Goal: Information Seeking & Learning: Learn about a topic

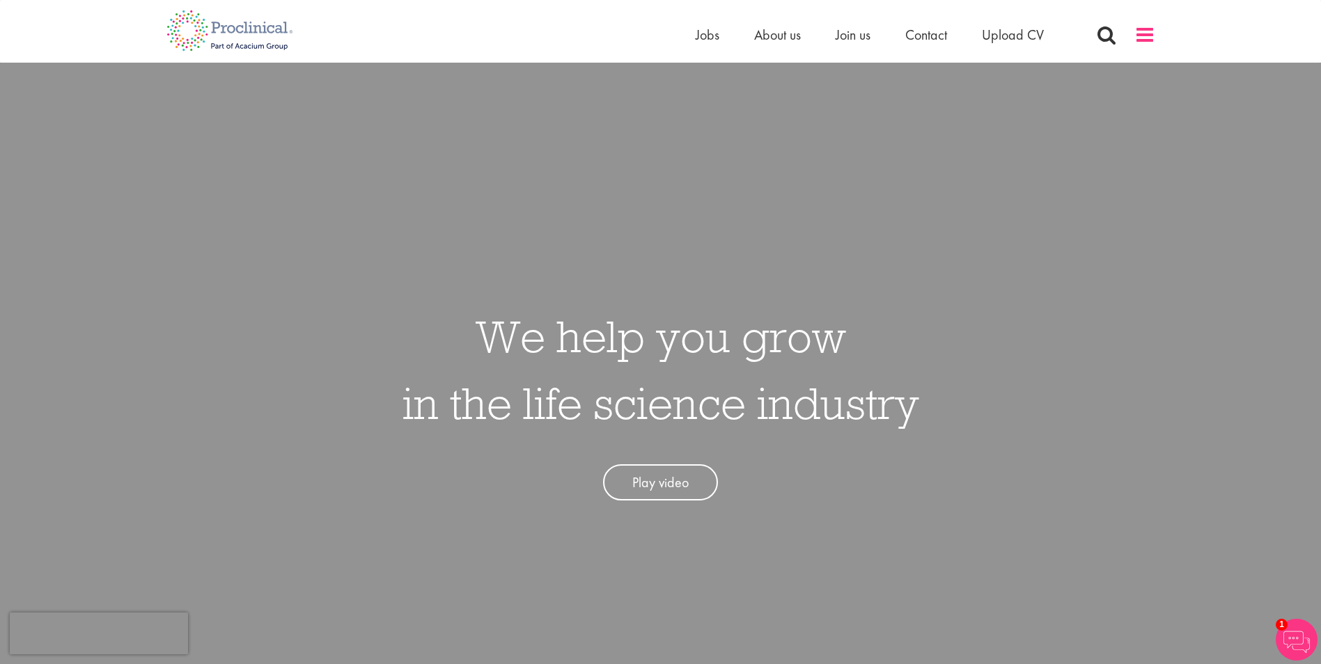
click at [1149, 29] on span at bounding box center [1145, 34] width 21 height 21
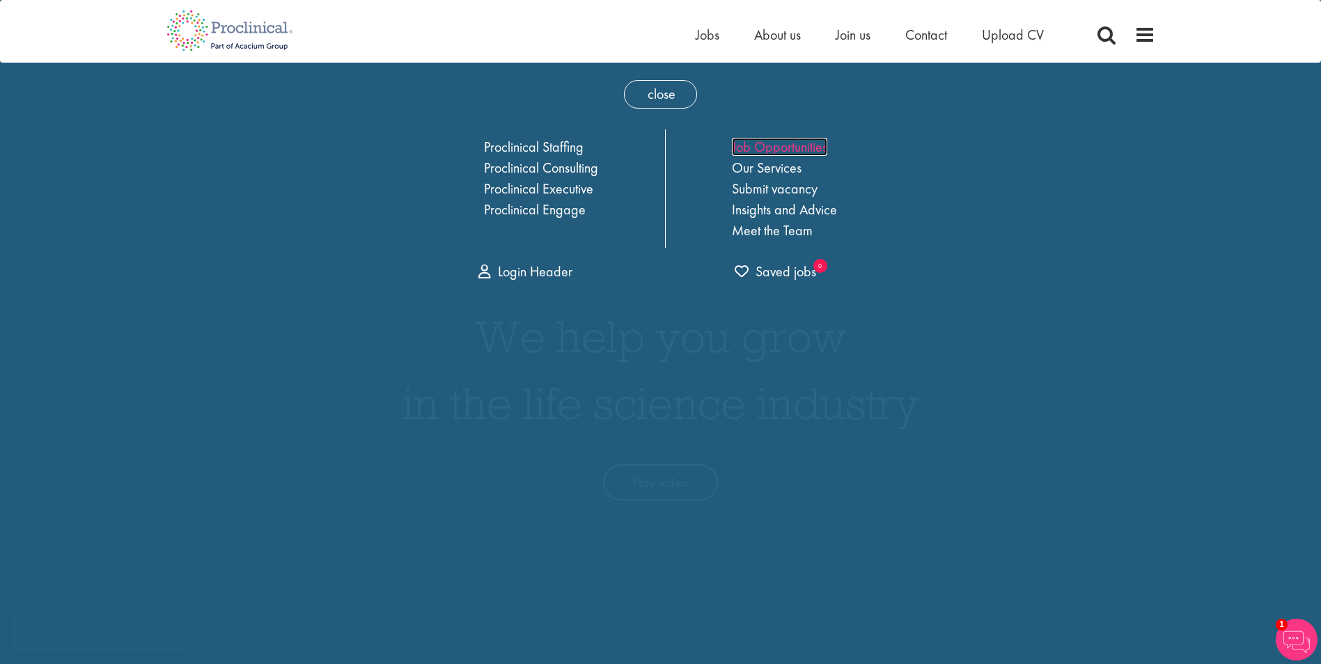
click at [752, 150] on link "Job Opportunities" at bounding box center [779, 147] width 95 height 18
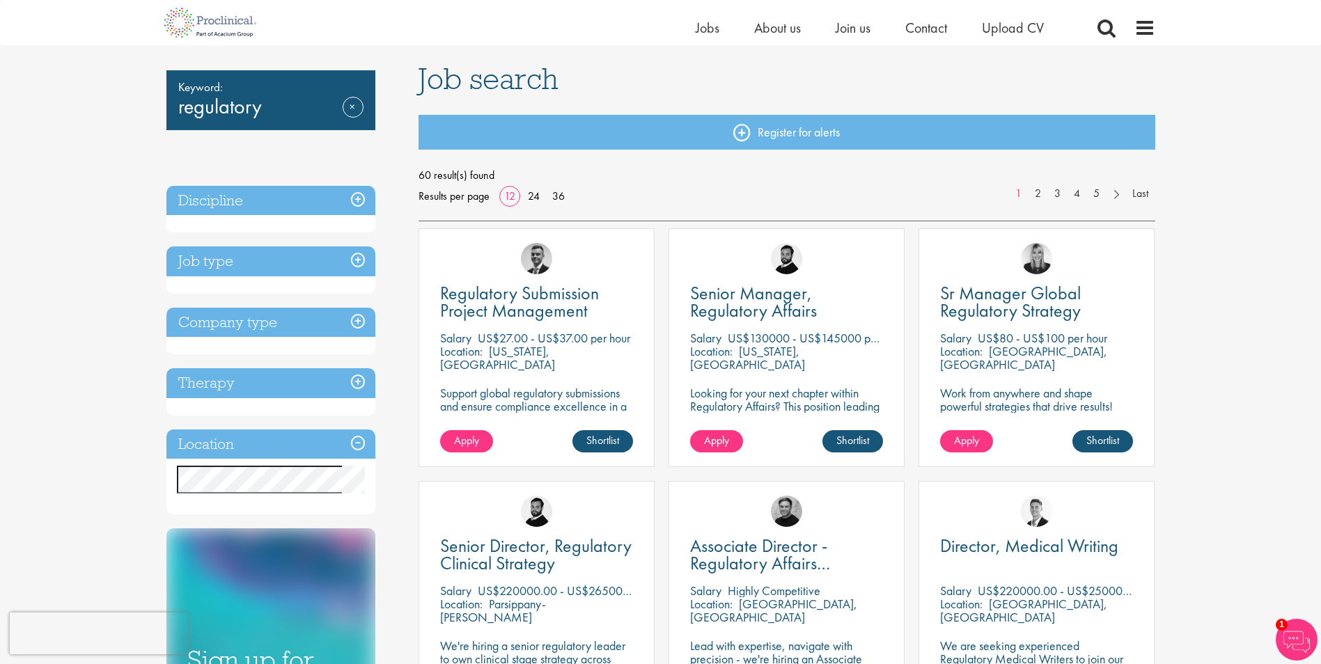
scroll to position [75, 0]
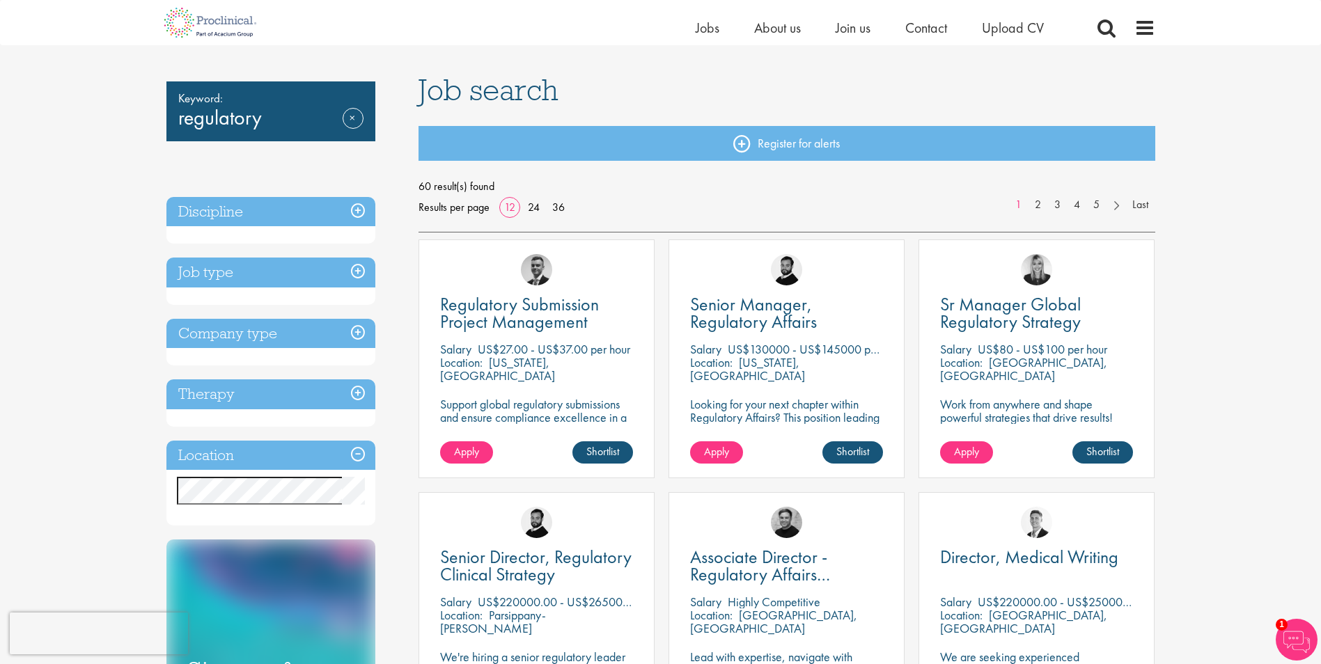
click at [355, 271] on h3 "Job type" at bounding box center [270, 273] width 209 height 30
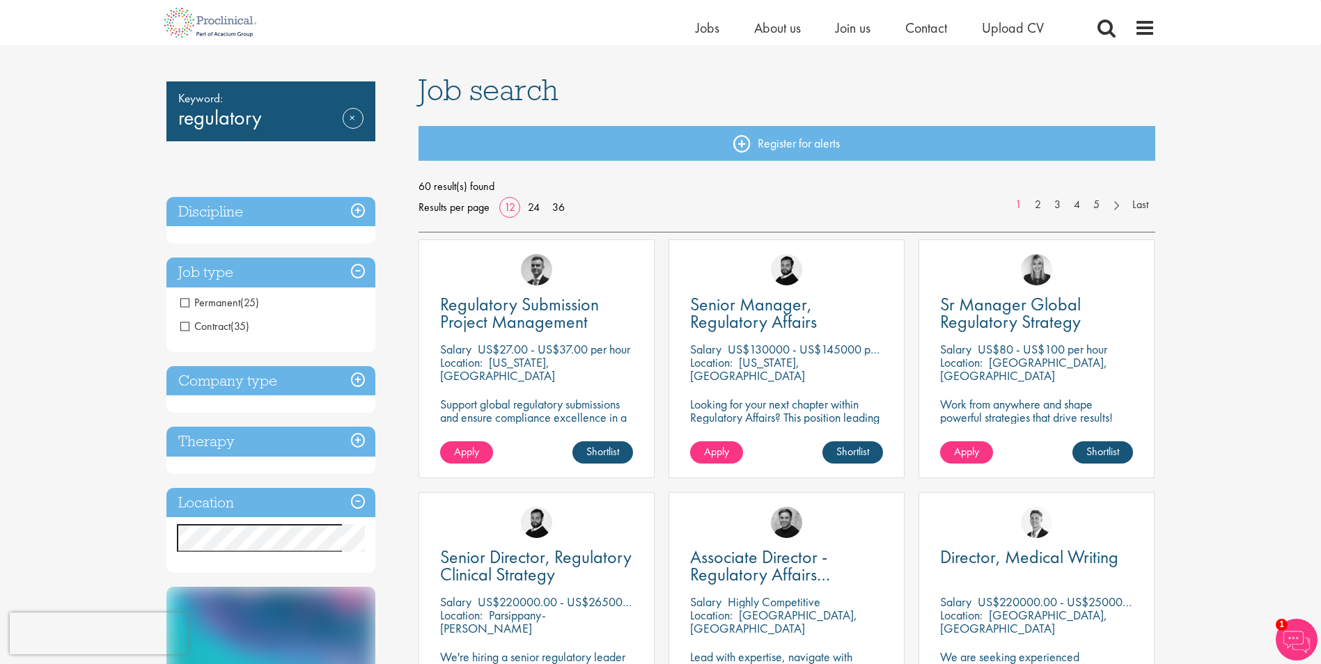
click at [355, 271] on h3 "Job type" at bounding box center [270, 273] width 209 height 30
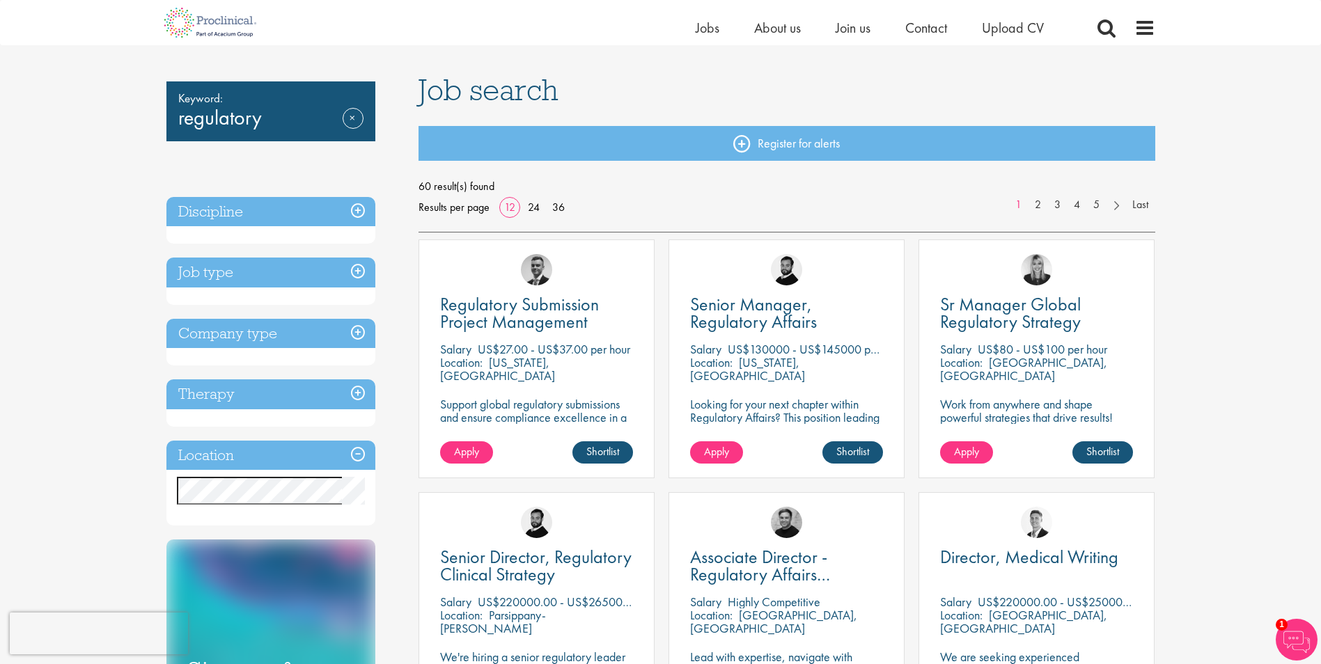
click at [361, 217] on h3 "Discipline" at bounding box center [270, 212] width 209 height 30
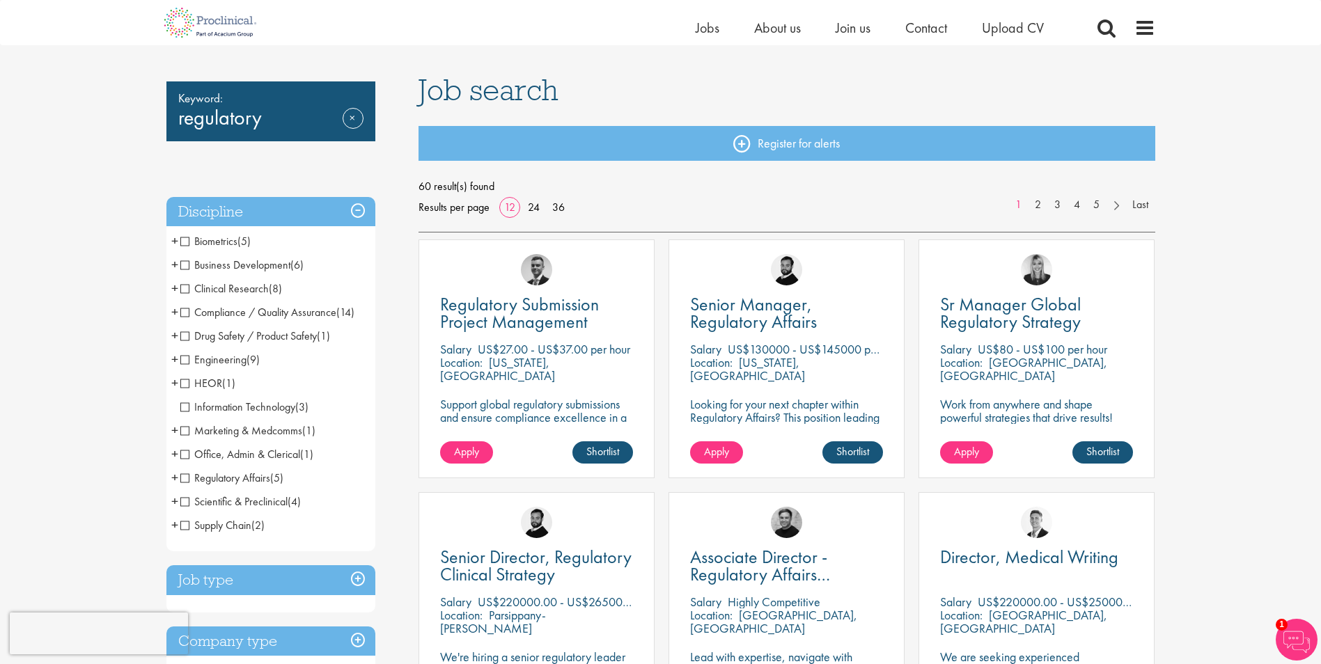
click at [187, 480] on span "Regulatory Affairs" at bounding box center [225, 478] width 90 height 15
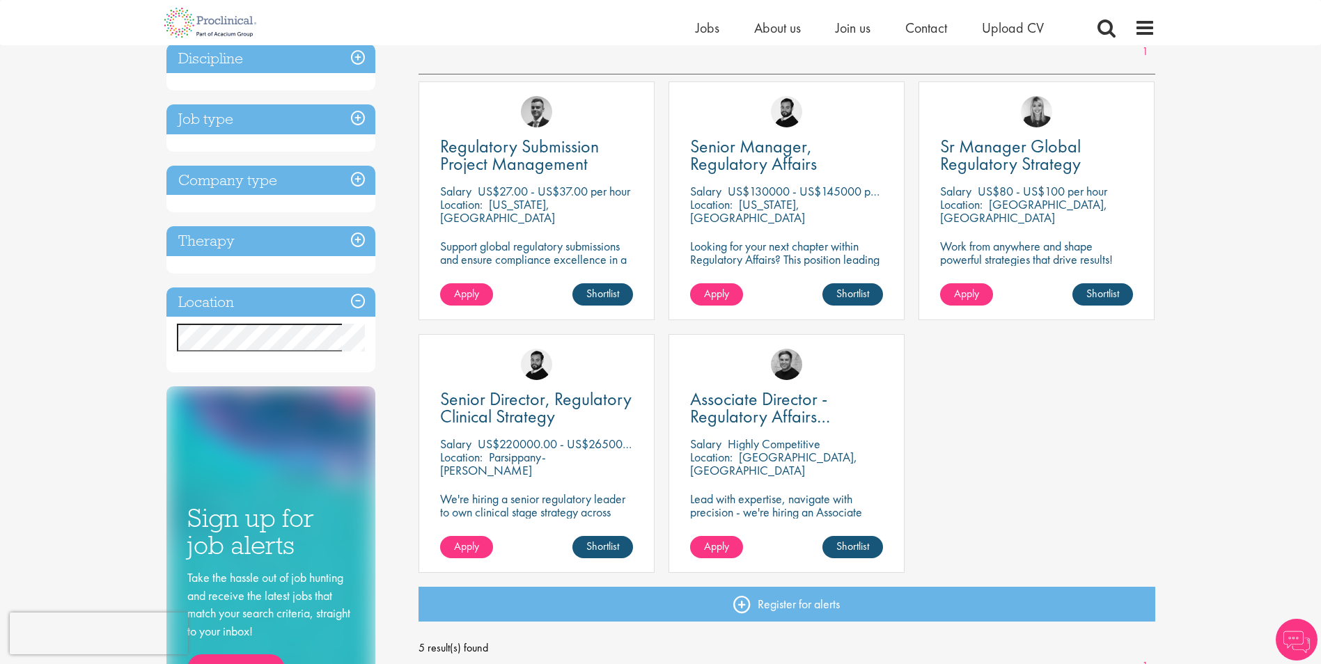
scroll to position [270, 0]
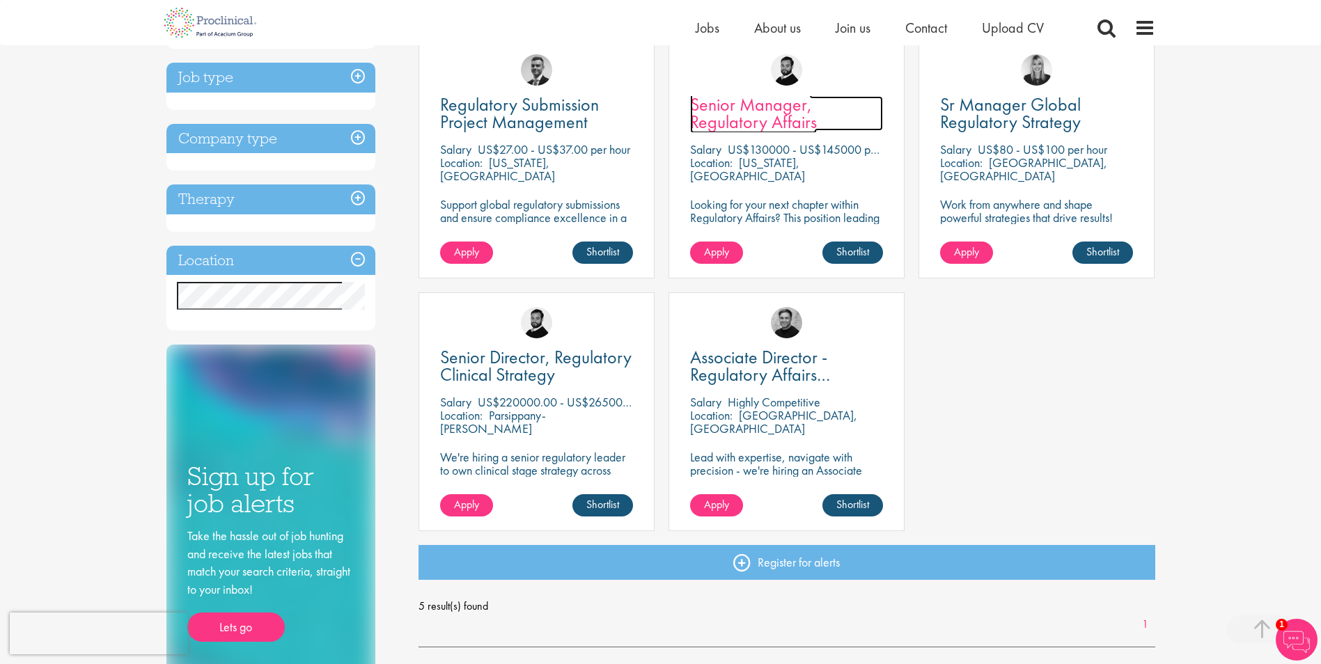
click at [752, 111] on span "Senior Manager, Regulatory Affairs" at bounding box center [753, 113] width 127 height 41
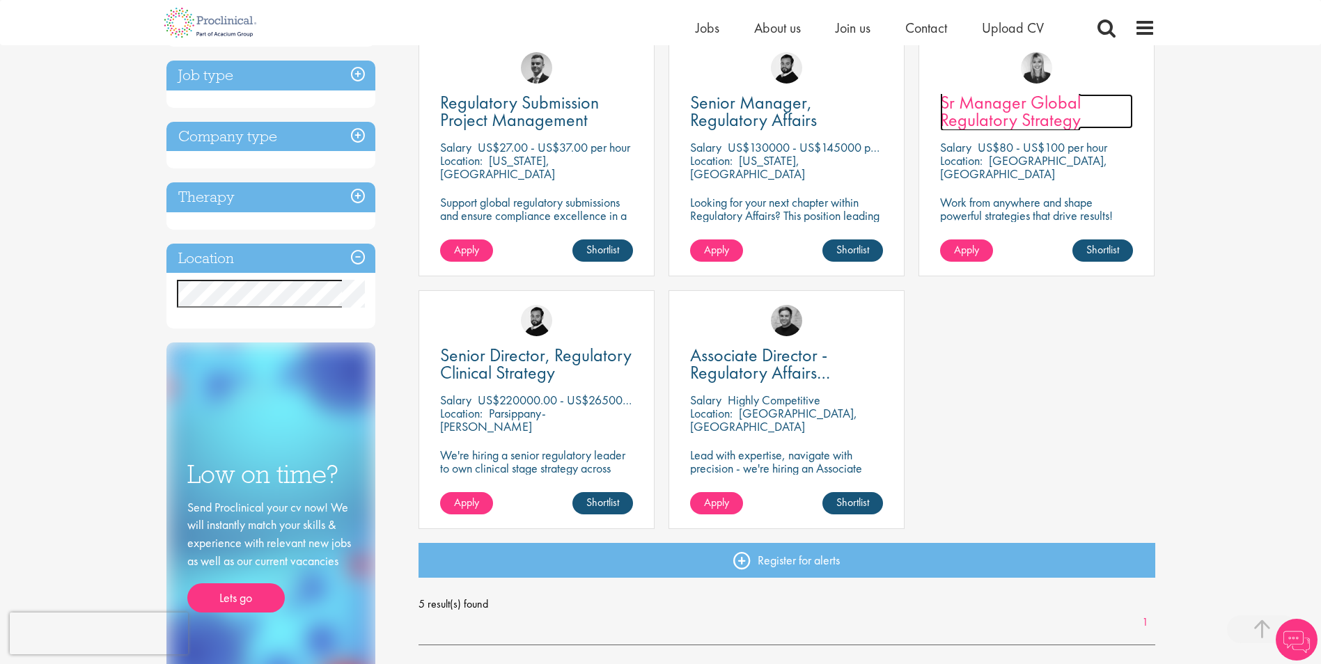
click at [965, 114] on span "Sr Manager Global Regulatory Strategy" at bounding box center [1010, 111] width 141 height 41
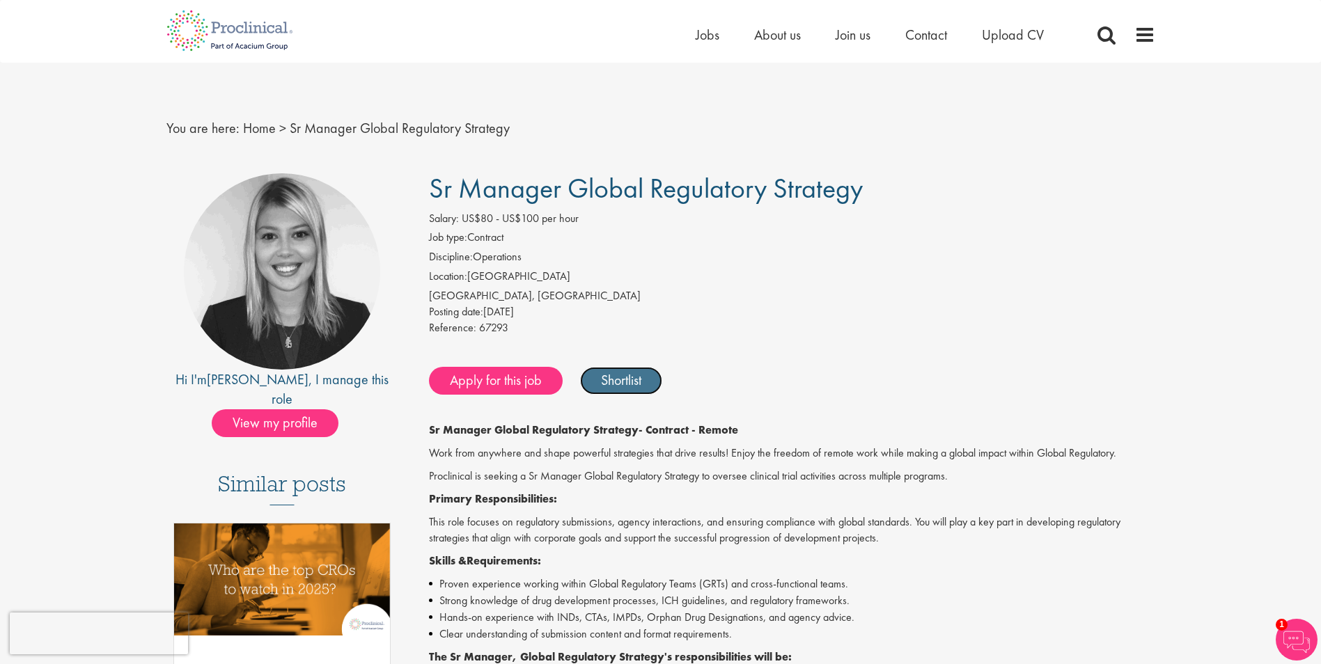
click at [619, 375] on link "Shortlist" at bounding box center [621, 381] width 82 height 28
click at [615, 375] on link "Shortlisted" at bounding box center [628, 381] width 97 height 28
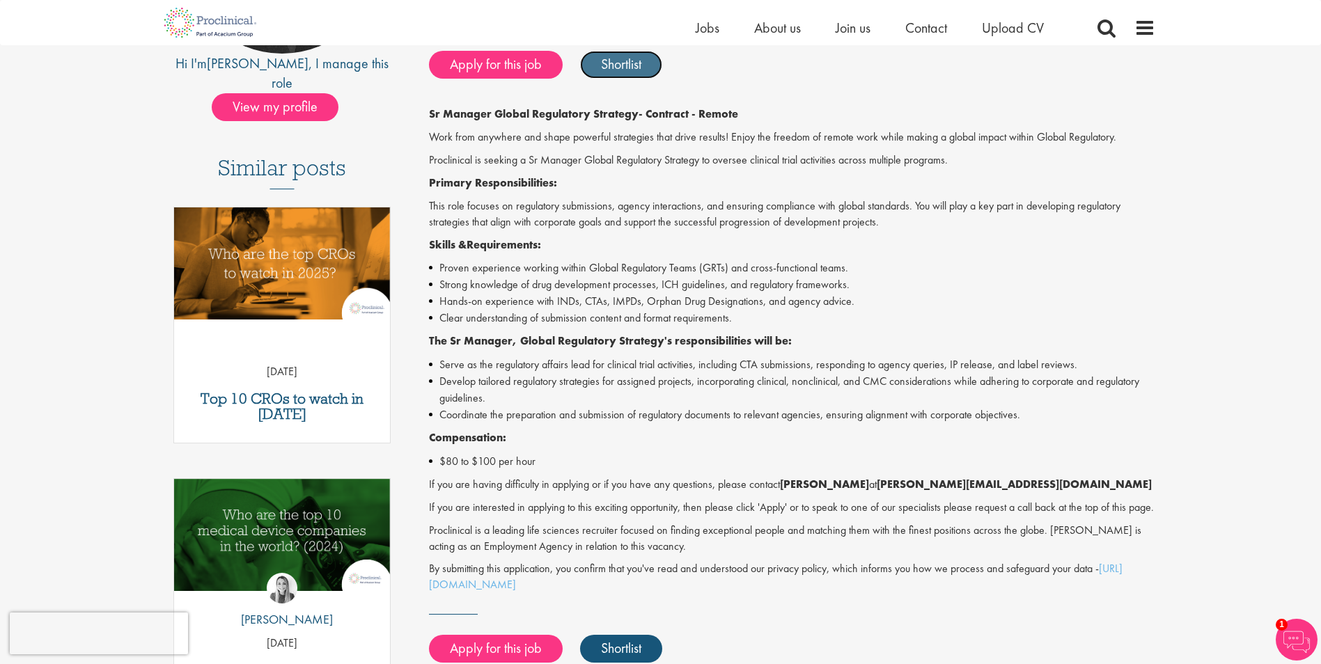
scroll to position [171, 0]
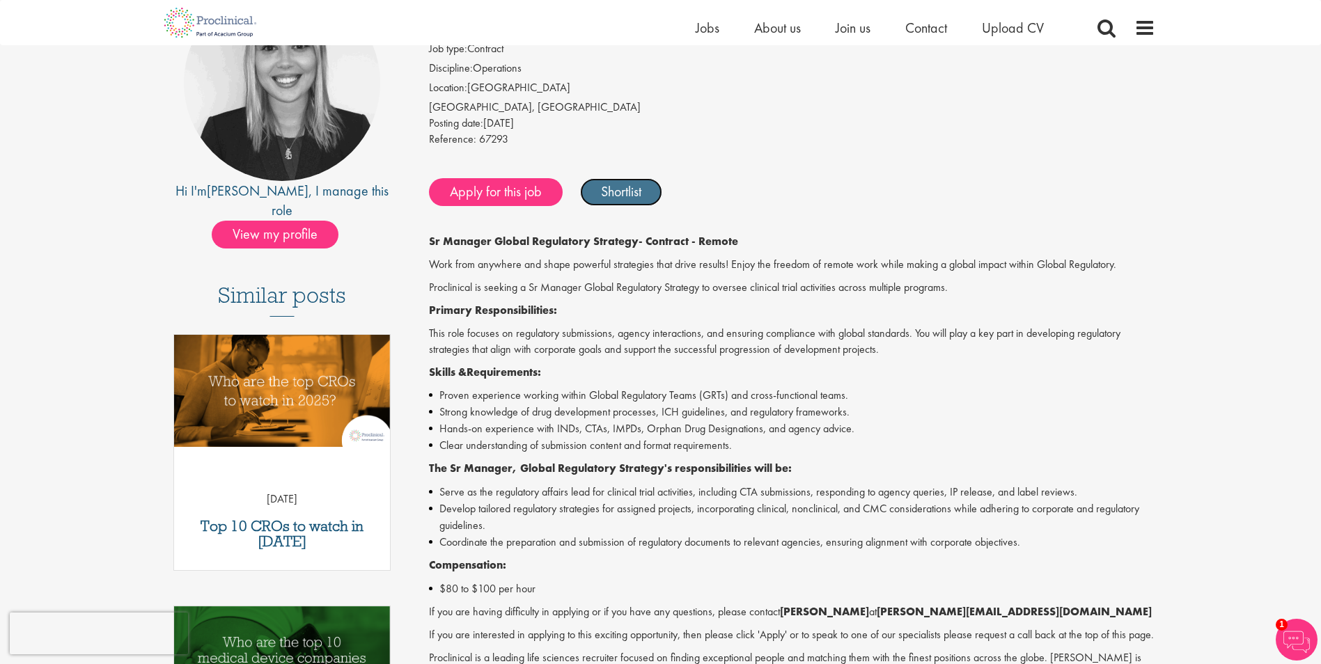
click at [616, 197] on link "Shortlist" at bounding box center [621, 192] width 82 height 28
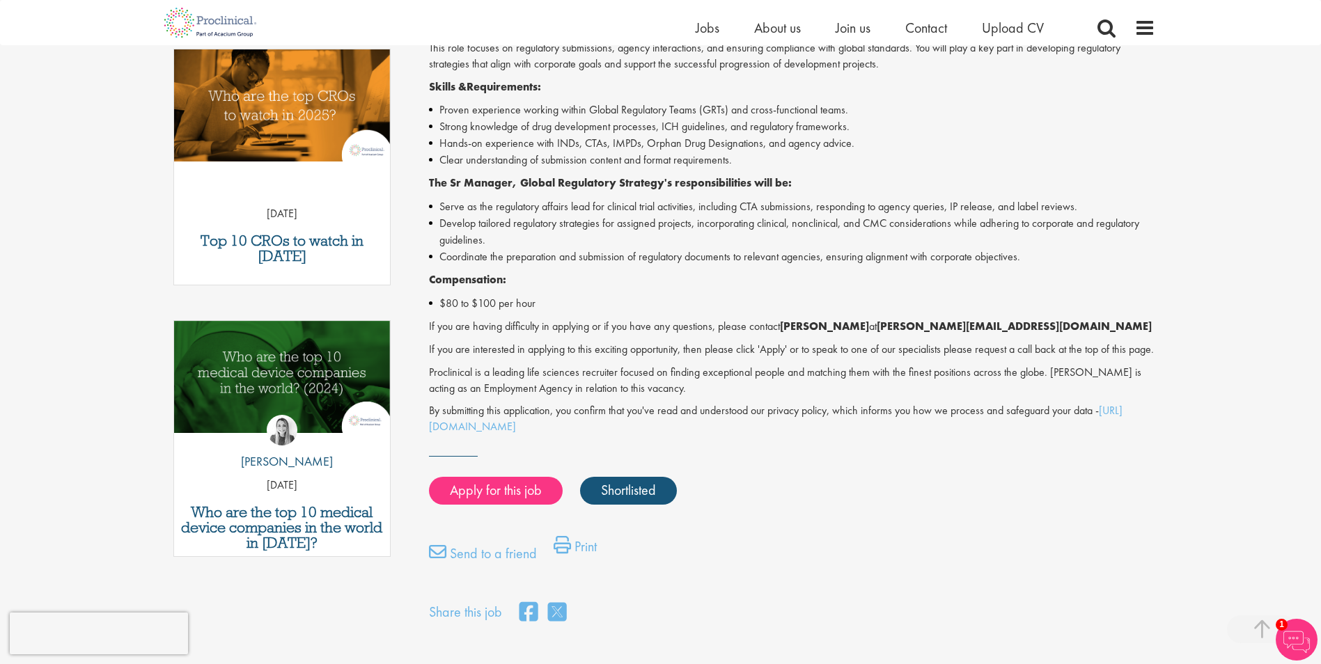
scroll to position [506, 0]
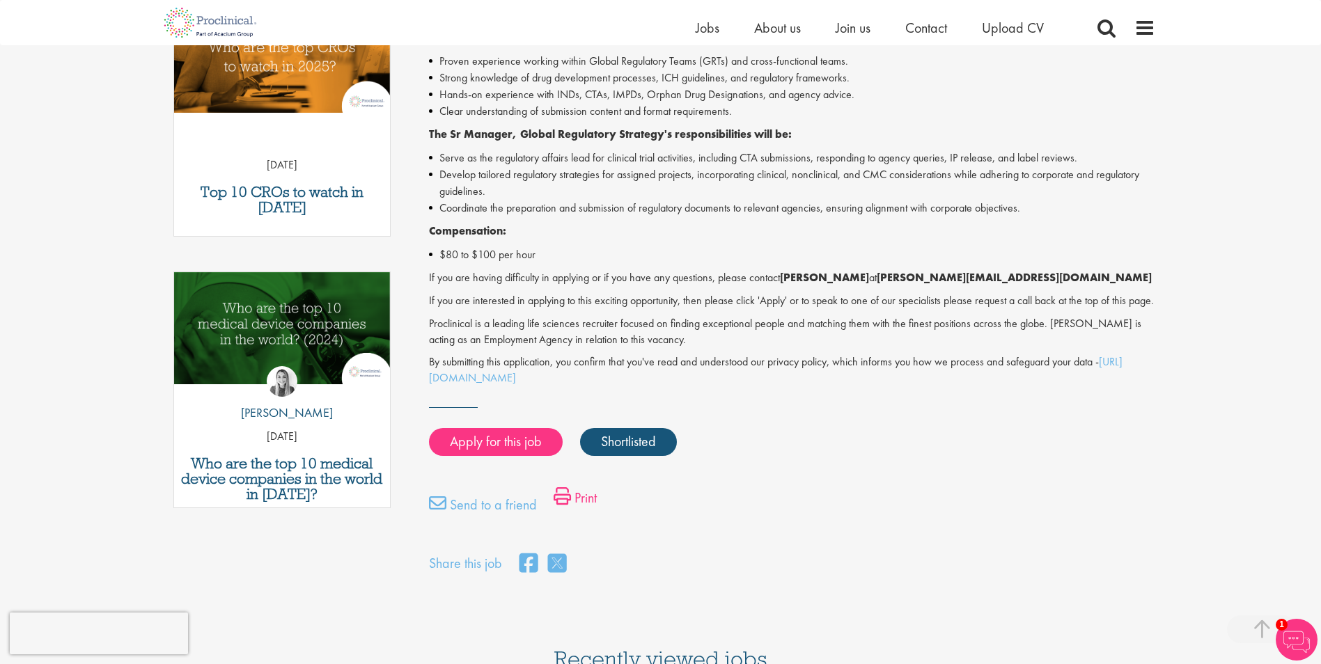
click at [577, 511] on link "Print" at bounding box center [575, 502] width 43 height 28
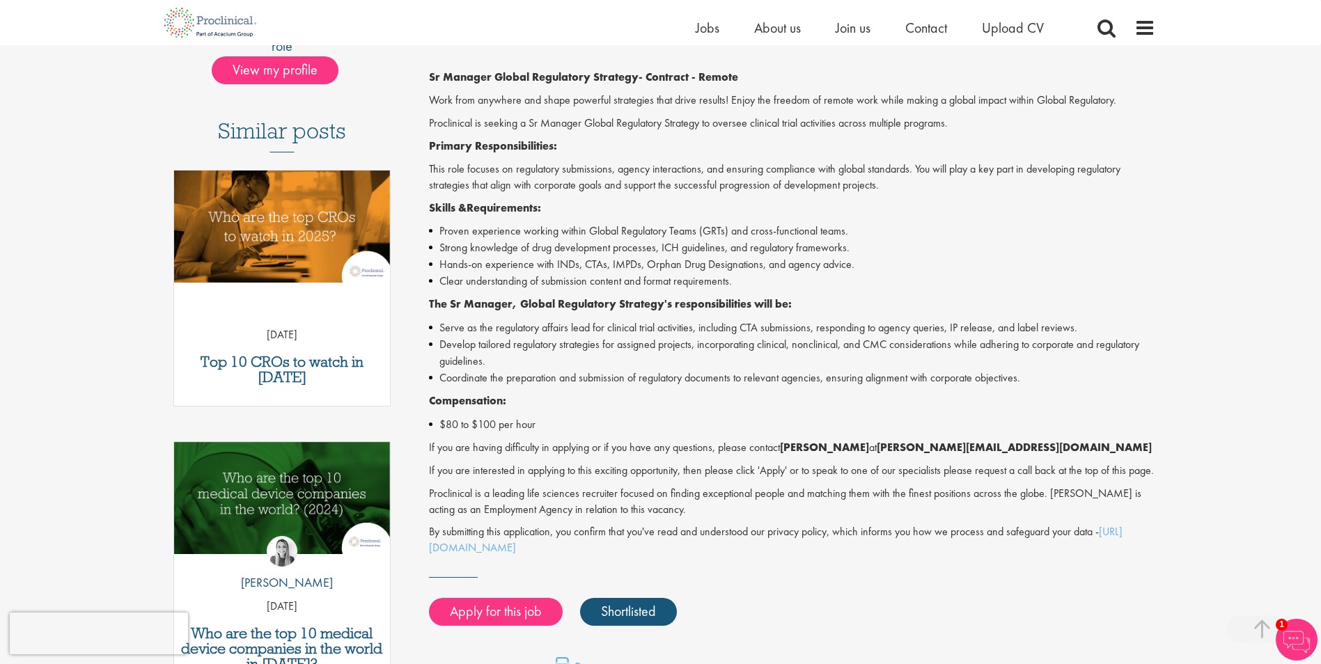
scroll to position [349, 0]
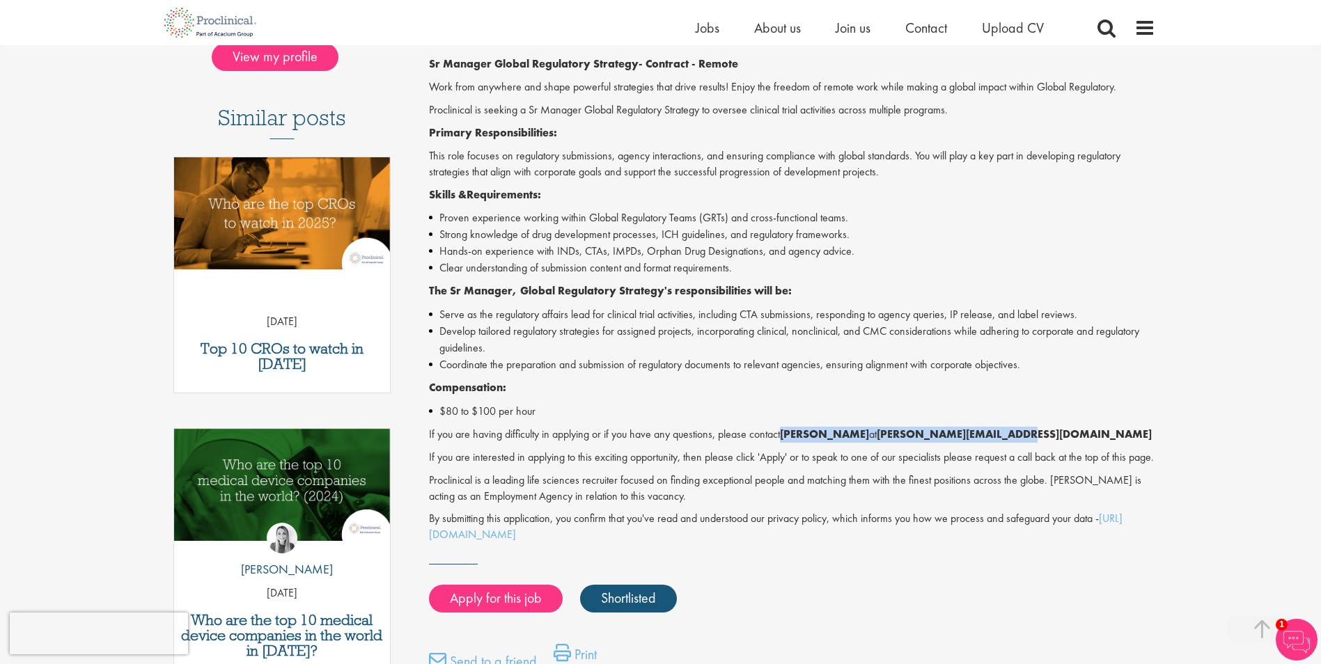
drag, startPoint x: 786, startPoint y: 435, endPoint x: 988, endPoint y: 426, distance: 202.2
click at [988, 426] on div "Sr Manager Global Regulatory Strategy - Contract - Remote Work from anywhere an…" at bounding box center [792, 299] width 726 height 487
copy p "Janelle Jones at j.jones@proclinical.com"
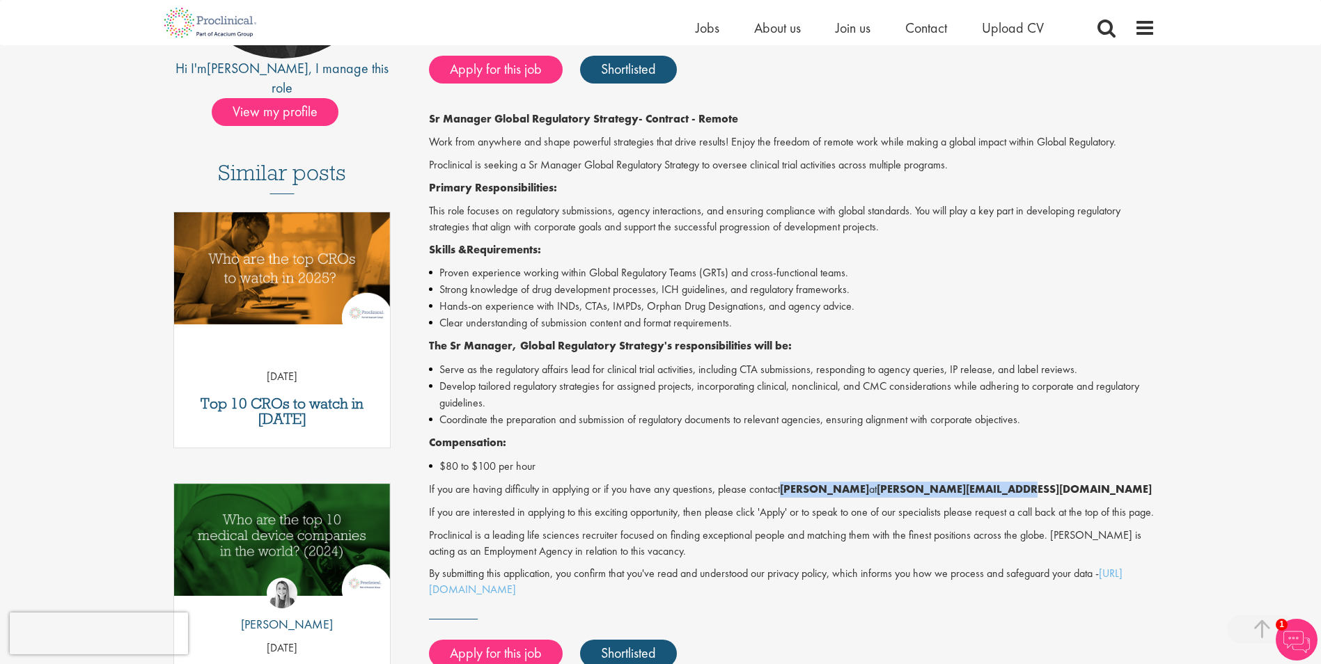
scroll to position [0, 0]
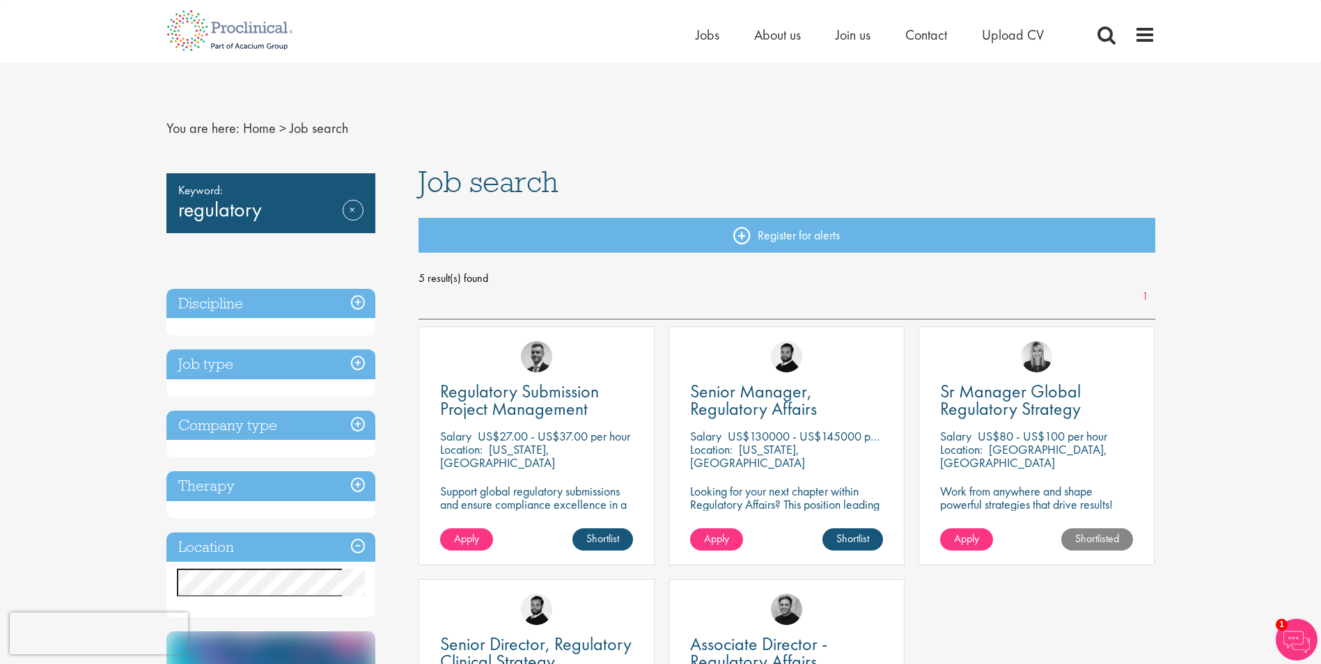
click at [1294, 642] on img at bounding box center [1297, 640] width 42 height 42
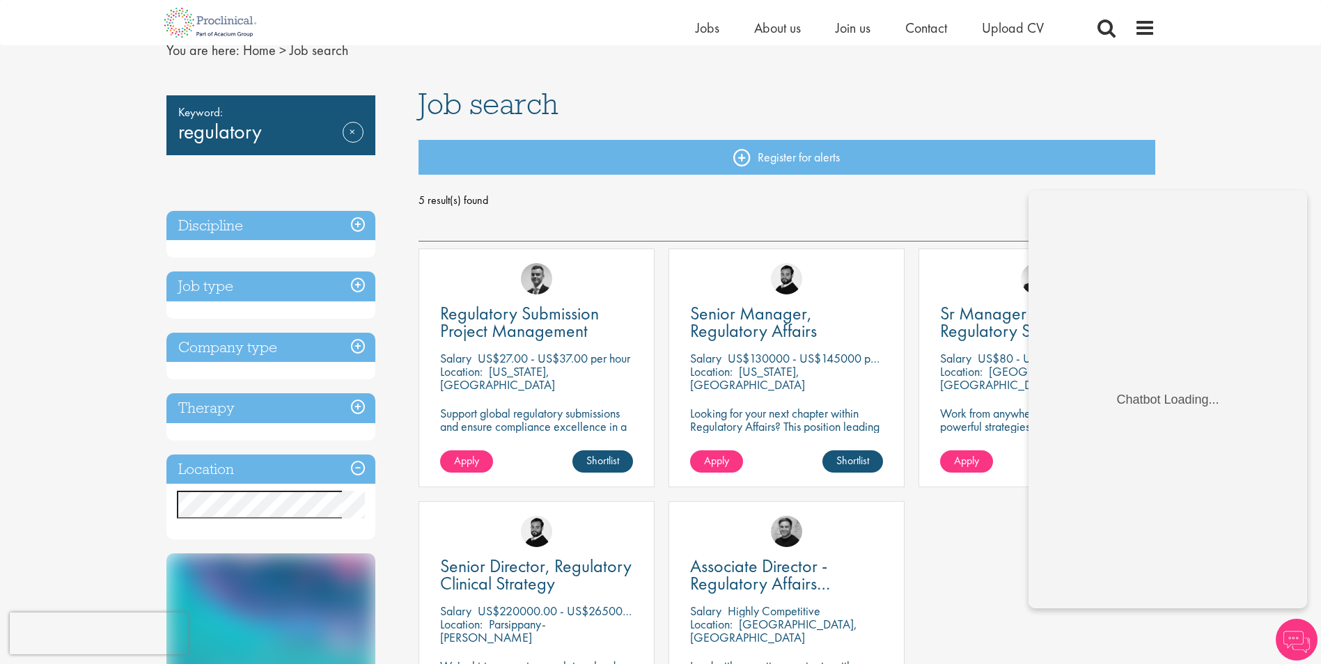
scroll to position [64, 0]
